Goal: Navigation & Orientation: Find specific page/section

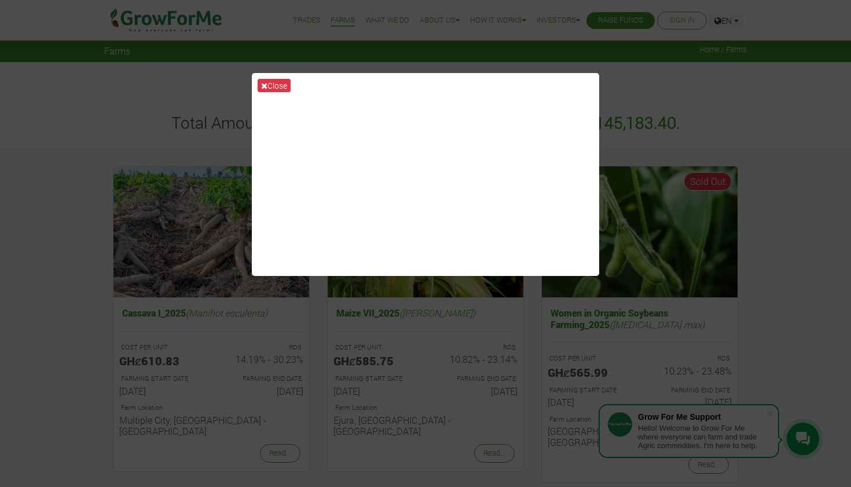
click at [707, 71] on div "Close" at bounding box center [425, 243] width 851 height 487
click at [626, 70] on div "Close" at bounding box center [425, 243] width 851 height 487
click at [268, 82] on button "Close" at bounding box center [274, 85] width 33 height 13
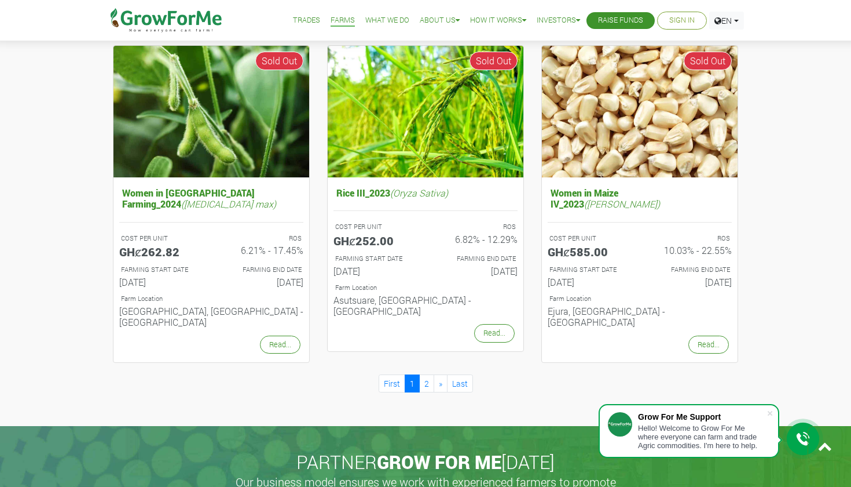
scroll to position [1123, 0]
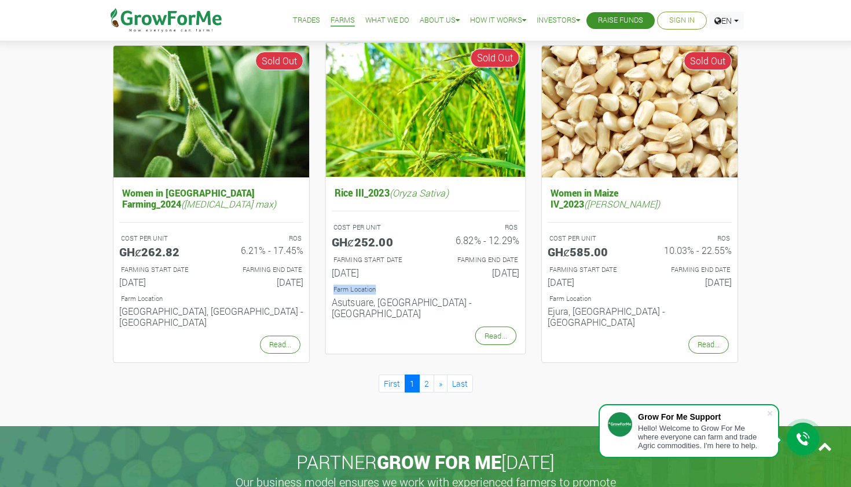
click at [460, 283] on div "Farm Location Asutsuare, Greater Accra - Ghana" at bounding box center [426, 303] width 206 height 41
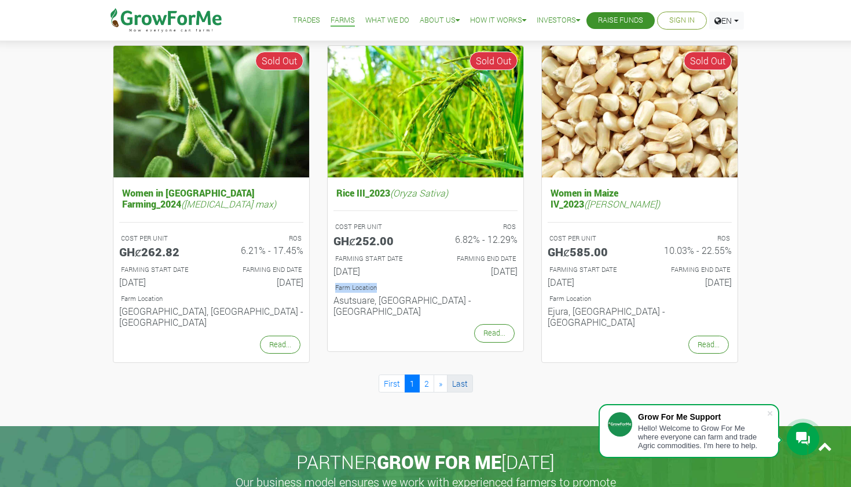
click at [466, 374] on link "Last" at bounding box center [460, 383] width 26 height 18
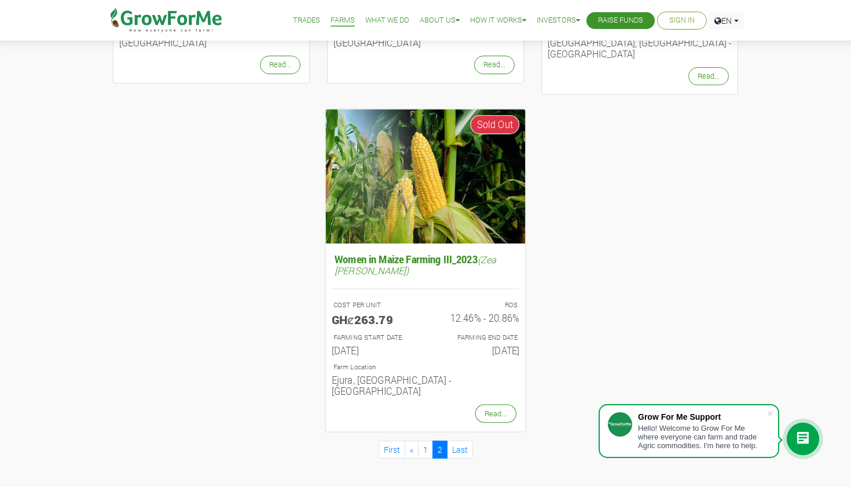
scroll to position [416, 0]
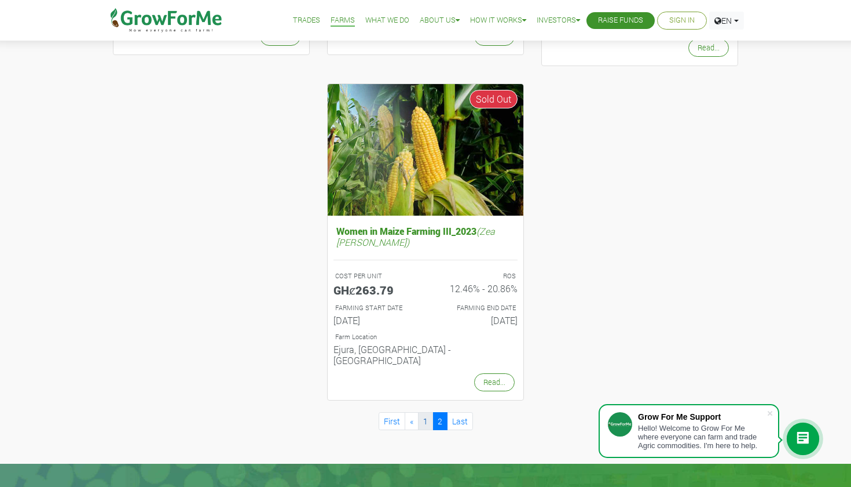
click at [425, 412] on link "1" at bounding box center [425, 421] width 15 height 18
